Goal: Transaction & Acquisition: Purchase product/service

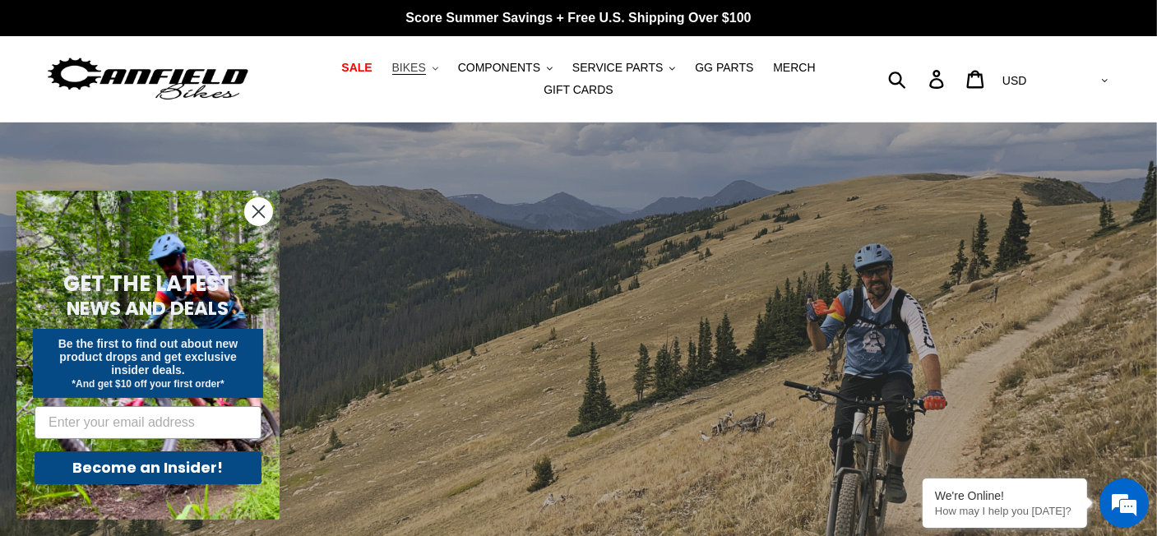
click at [395, 70] on span "BIKES" at bounding box center [409, 68] width 34 height 14
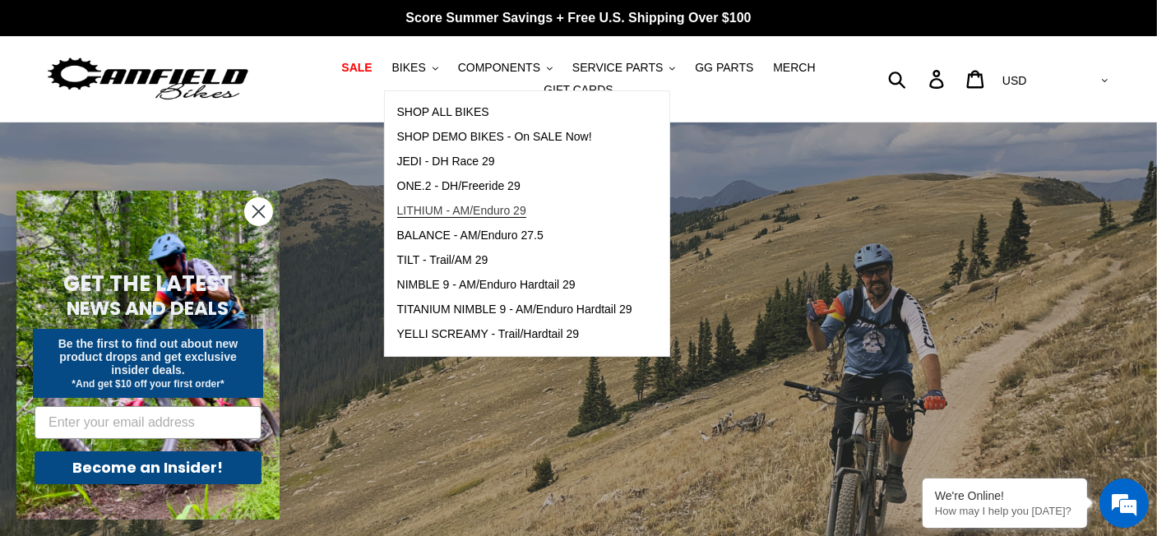
click at [432, 217] on span "LITHIUM - AM/Enduro 29" at bounding box center [461, 211] width 129 height 14
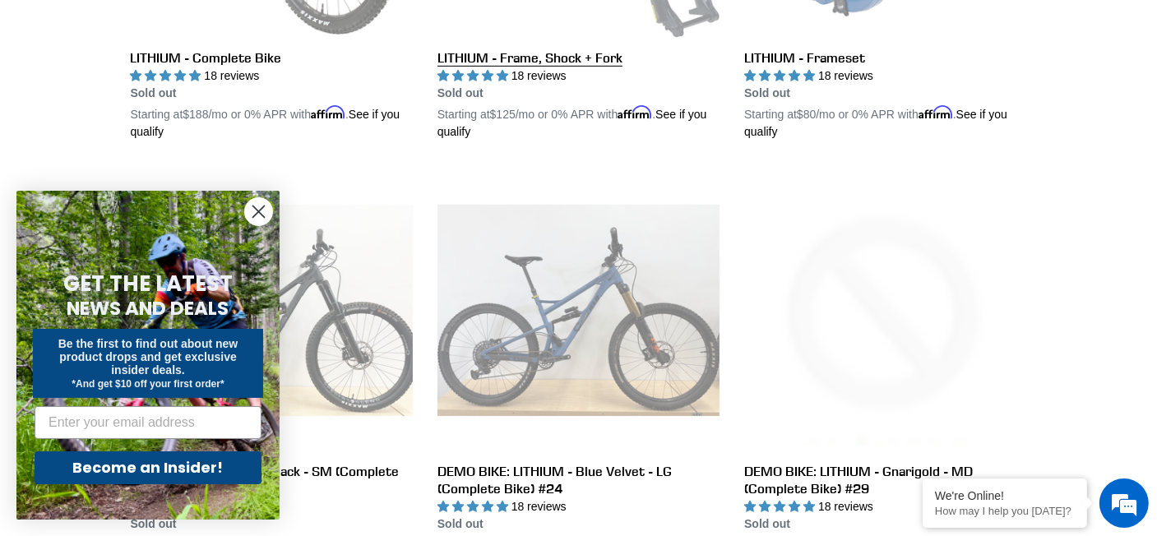
scroll to position [576, 0]
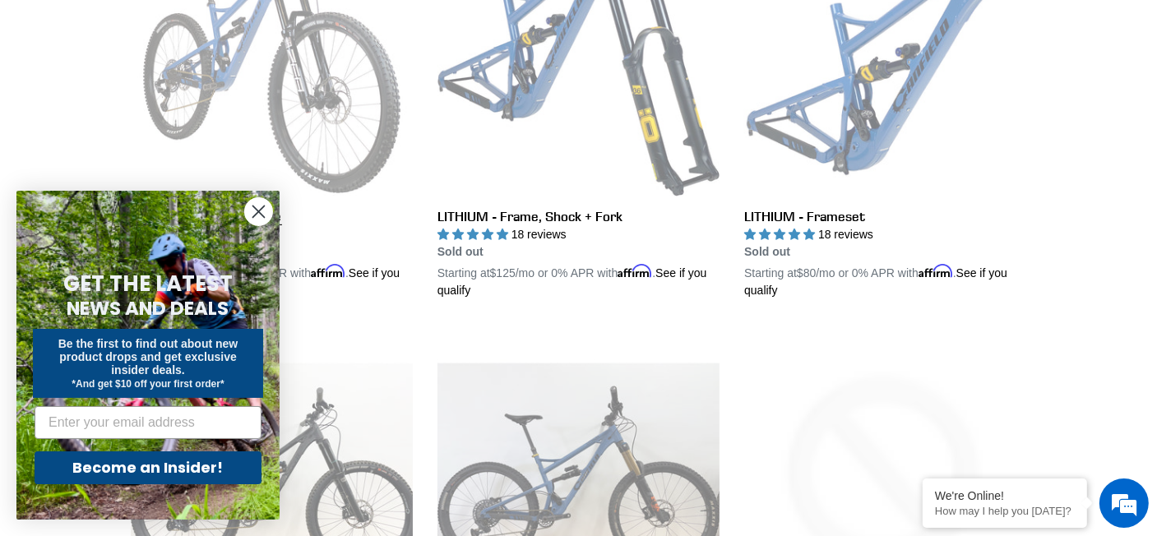
click at [321, 73] on link "LITHIUM - Complete Bike" at bounding box center [272, 106] width 282 height 385
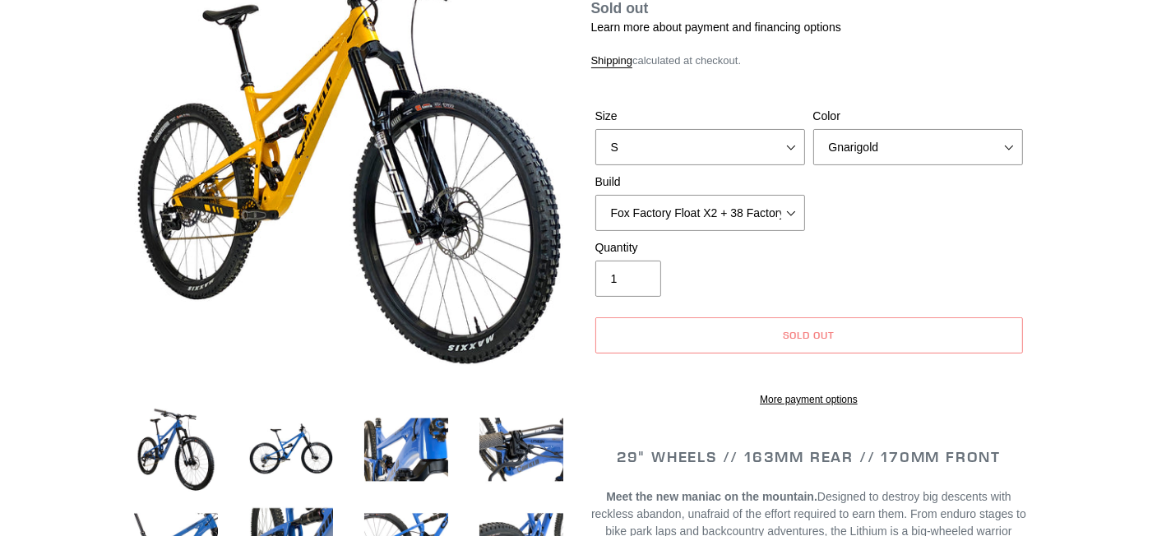
scroll to position [247, 0]
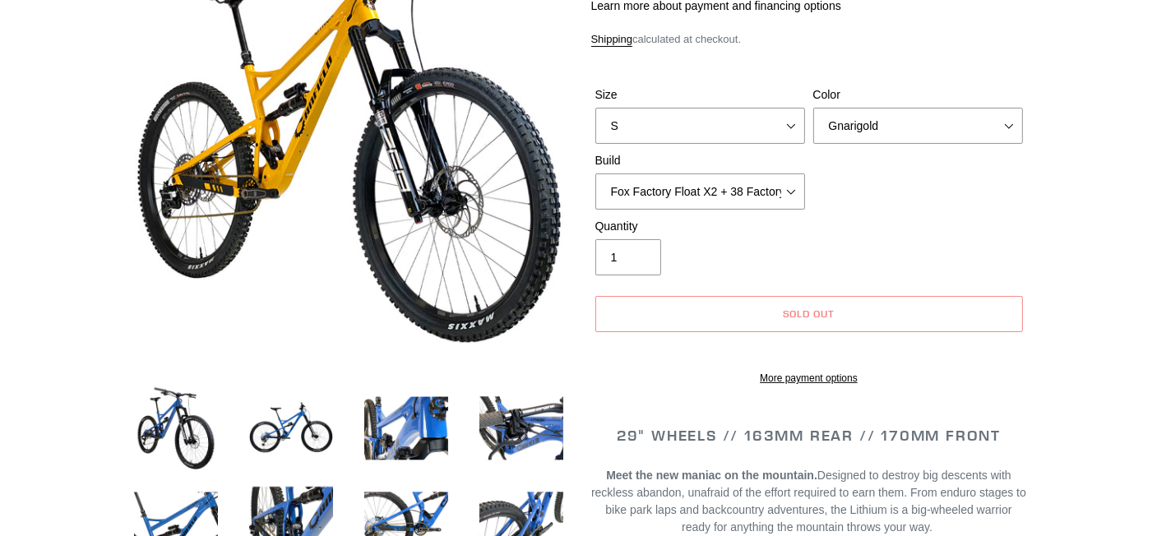
select select "highest-rating"
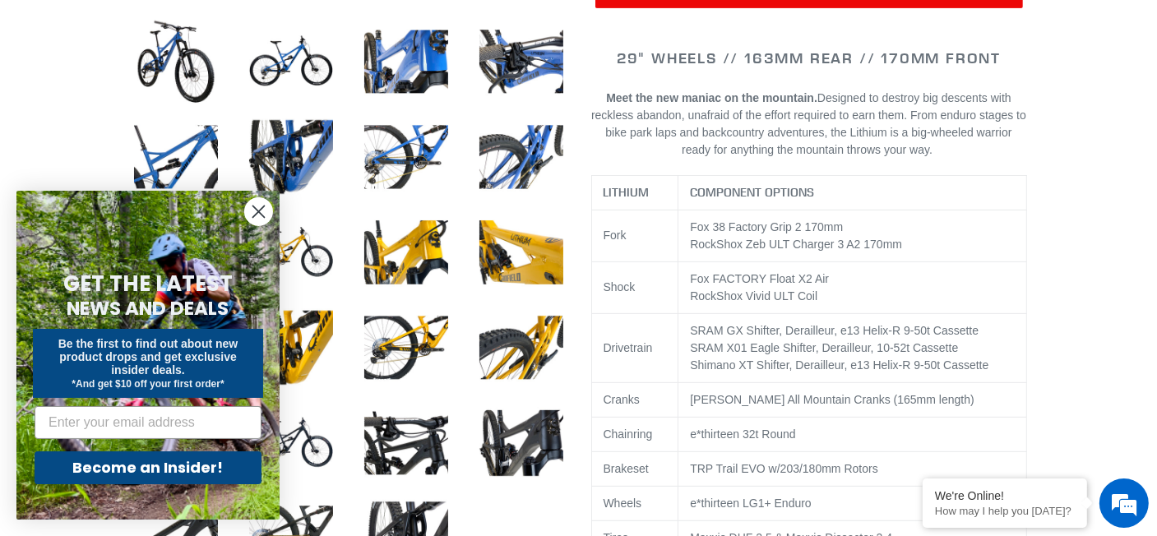
scroll to position [658, 0]
